Goal: Information Seeking & Learning: Learn about a topic

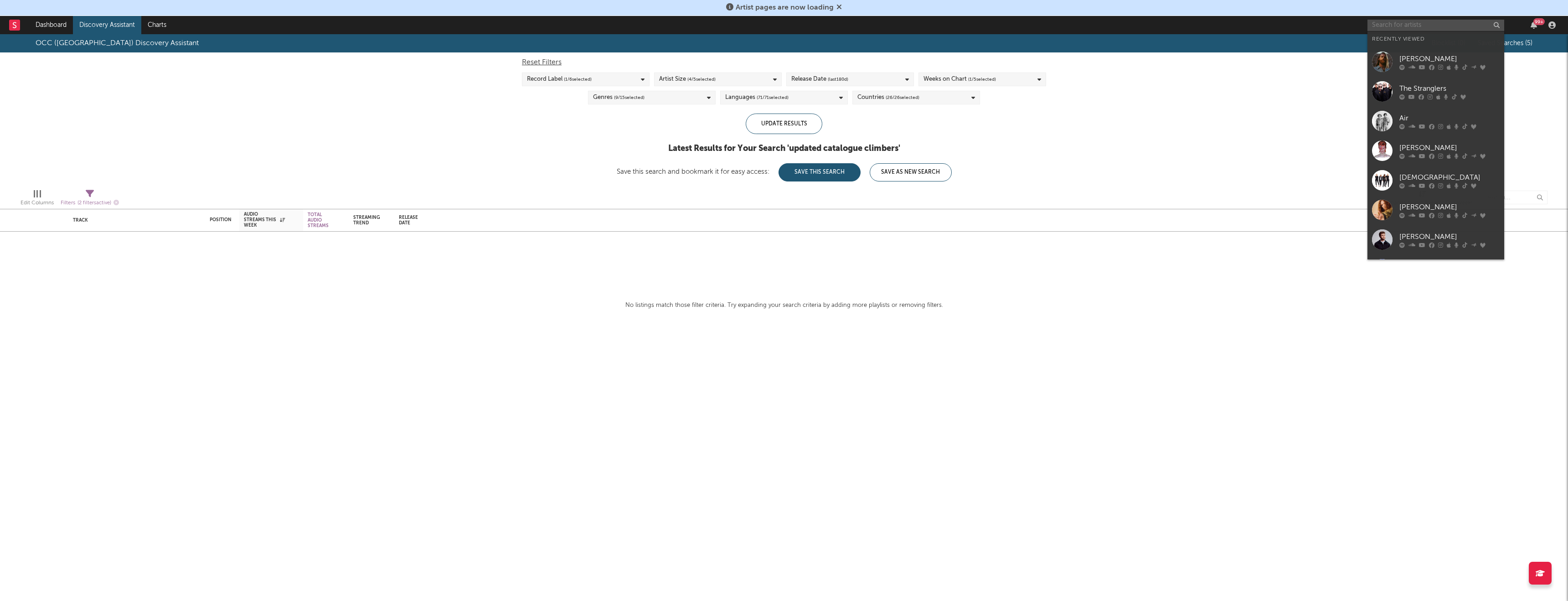
click at [1409, 26] on input "text" at bounding box center [1436, 25] width 137 height 12
click at [1407, 85] on div "The Stranglers" at bounding box center [1449, 88] width 100 height 11
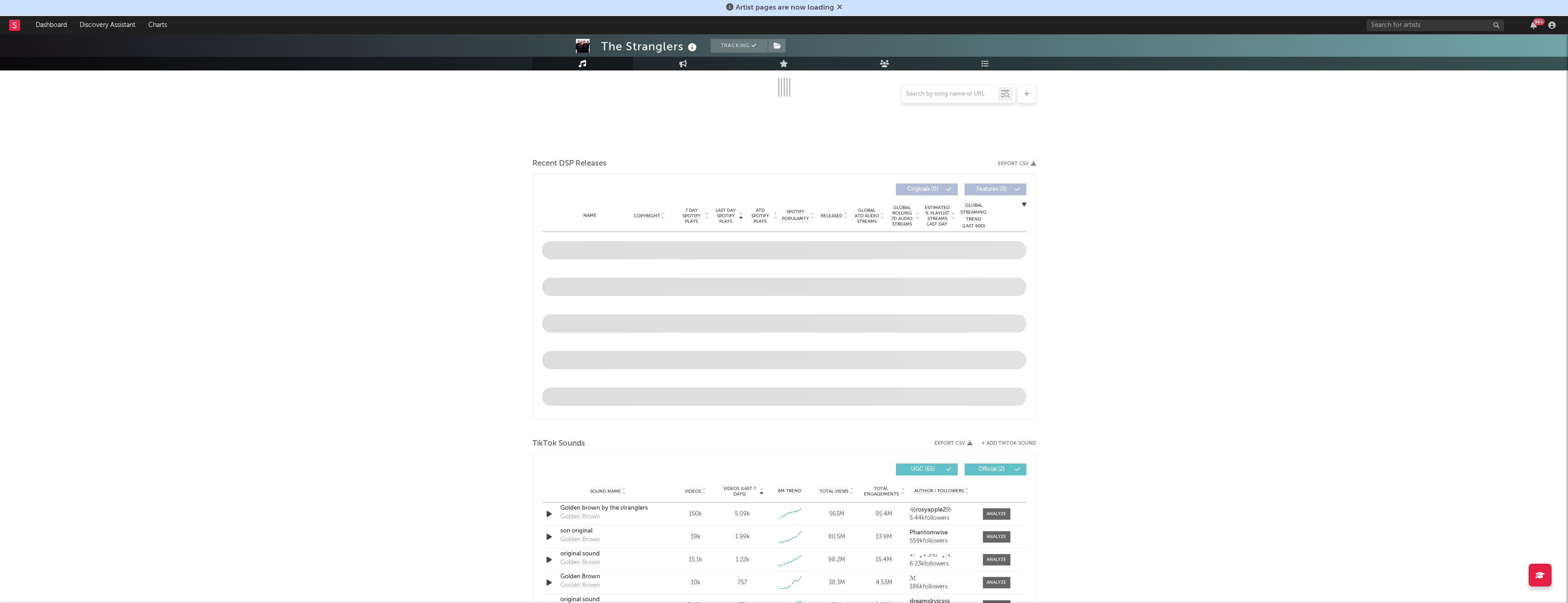
scroll to position [62, 0]
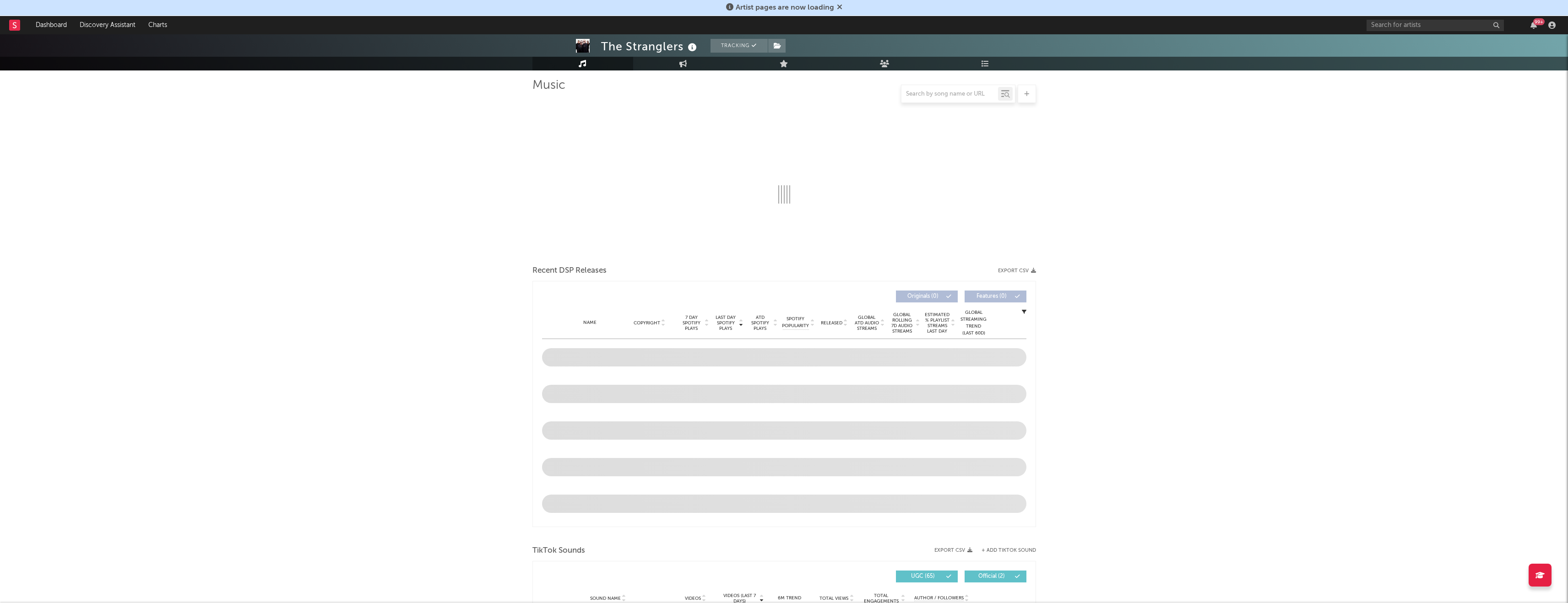
select select "6m"
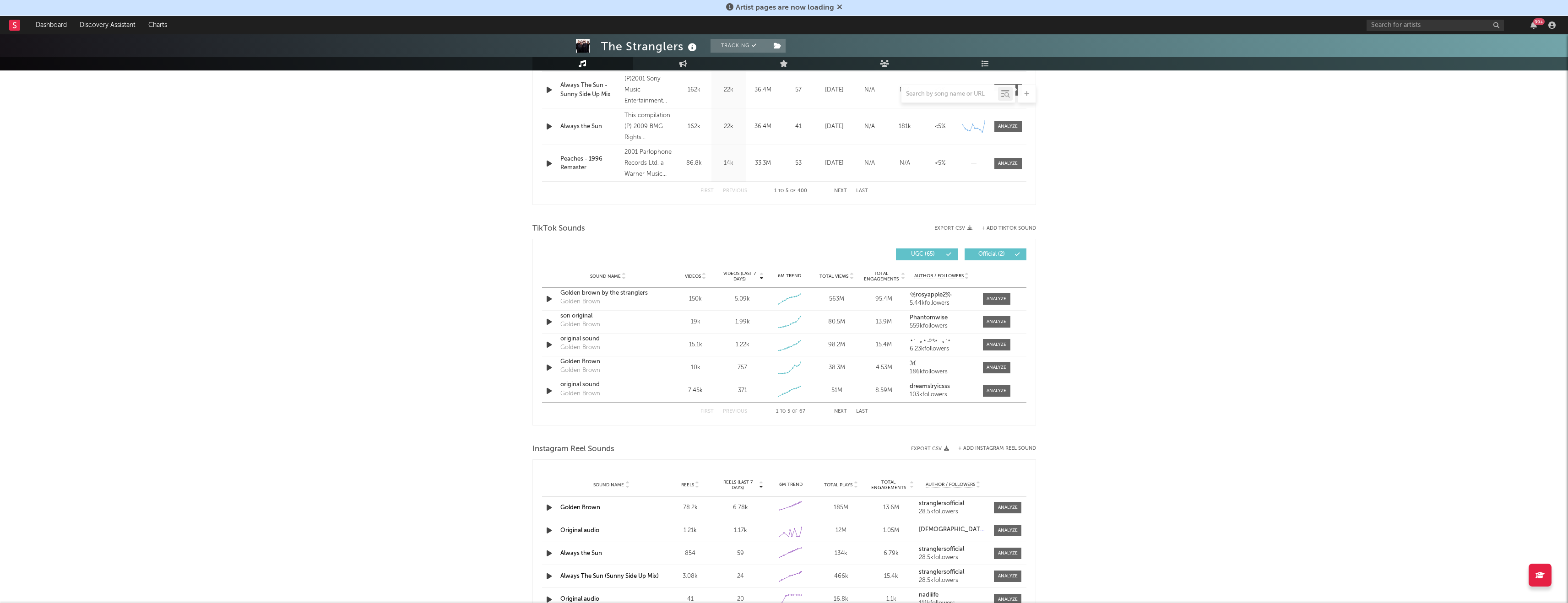
scroll to position [472, 0]
